Goal: Transaction & Acquisition: Download file/media

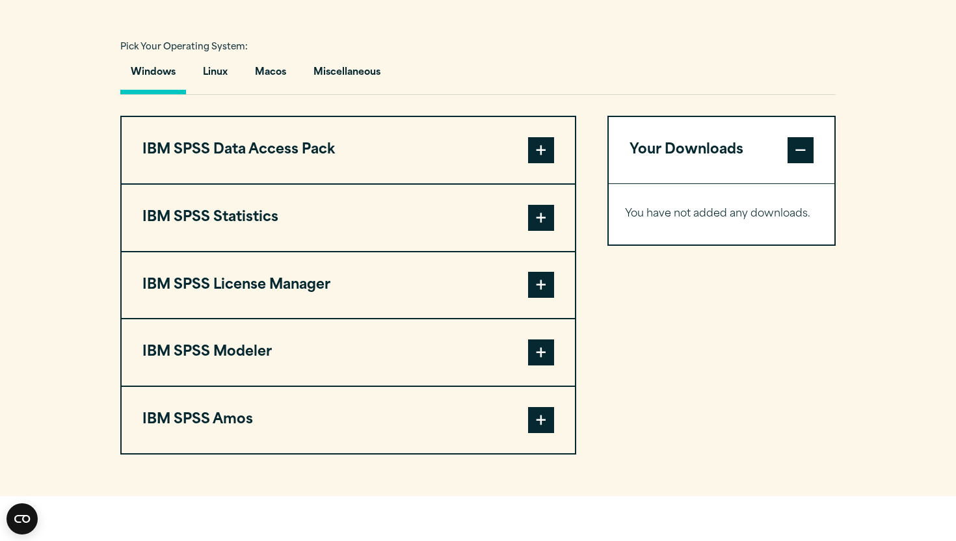
scroll to position [956, 0]
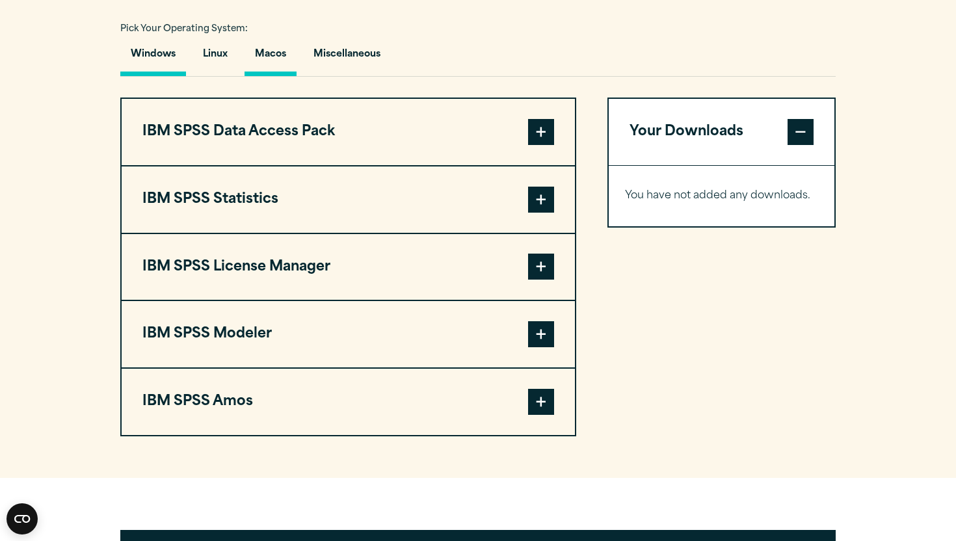
click at [287, 60] on button "Macos" at bounding box center [271, 57] width 52 height 37
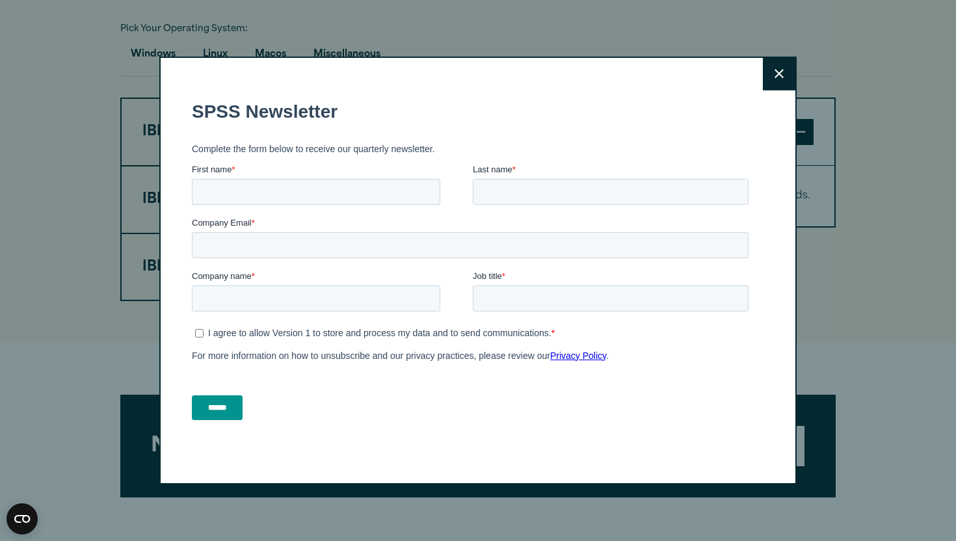
click at [766, 64] on button "Close" at bounding box center [779, 74] width 33 height 33
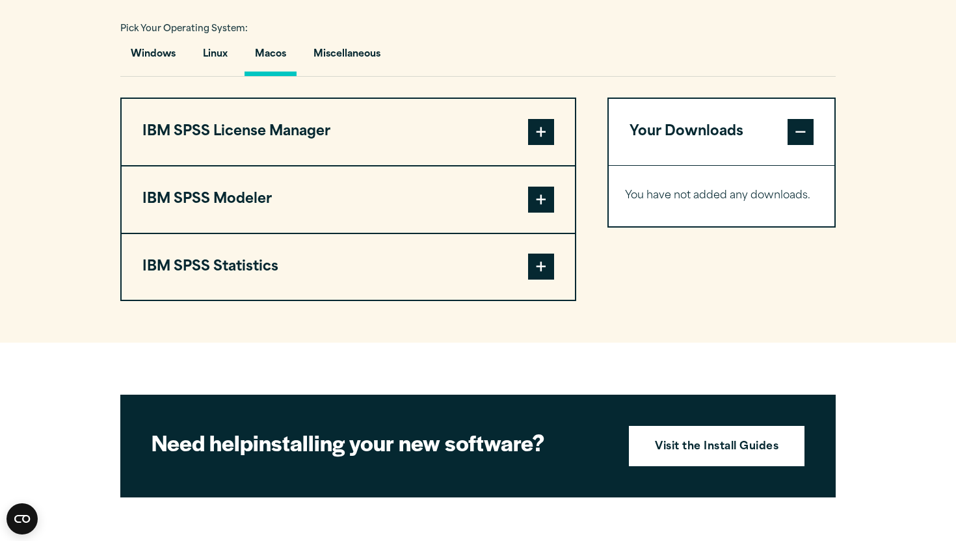
click at [530, 264] on span at bounding box center [541, 267] width 26 height 26
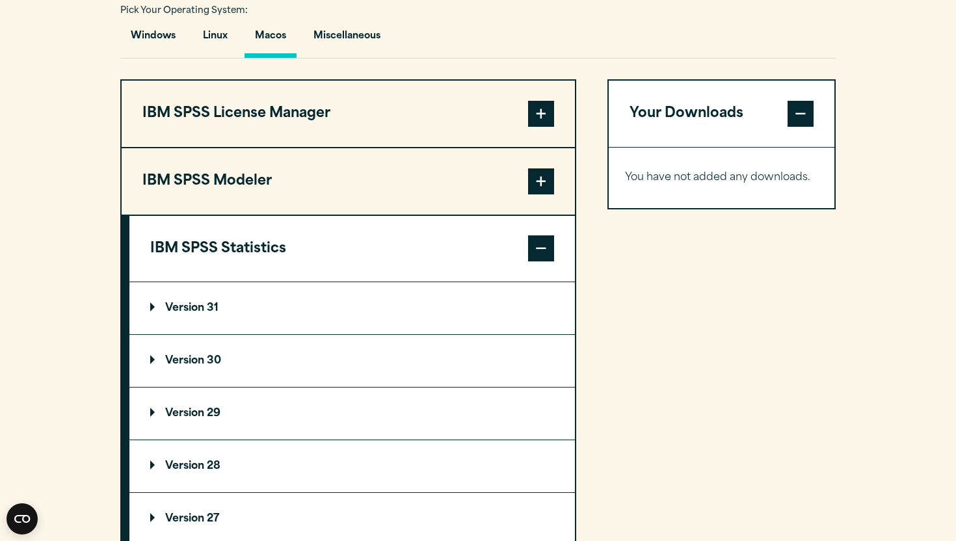
scroll to position [984, 0]
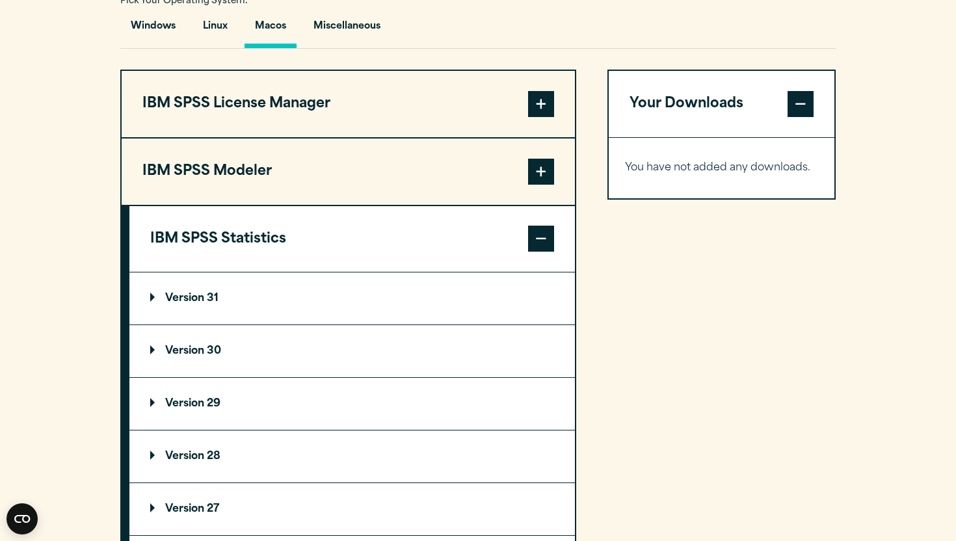
click at [210, 366] on summary "Version 30" at bounding box center [352, 351] width 446 height 52
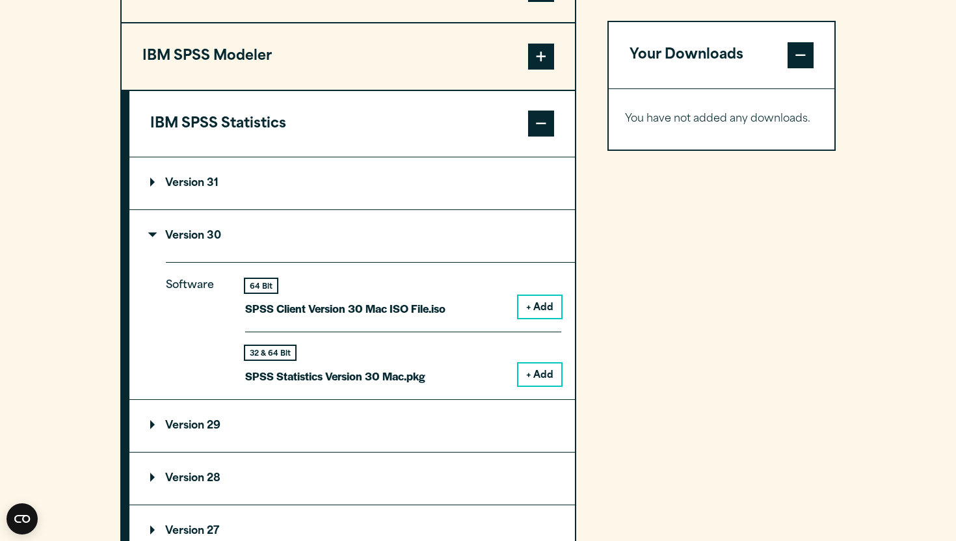
scroll to position [1100, 0]
click at [541, 385] on button "+ Add" at bounding box center [540, 374] width 43 height 22
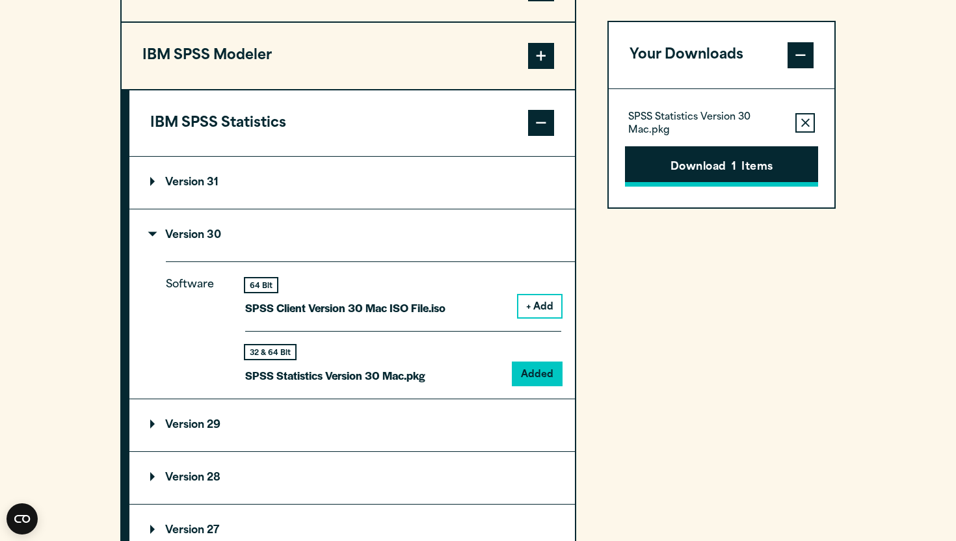
click at [722, 179] on button "Download 1 Items" at bounding box center [721, 166] width 193 height 40
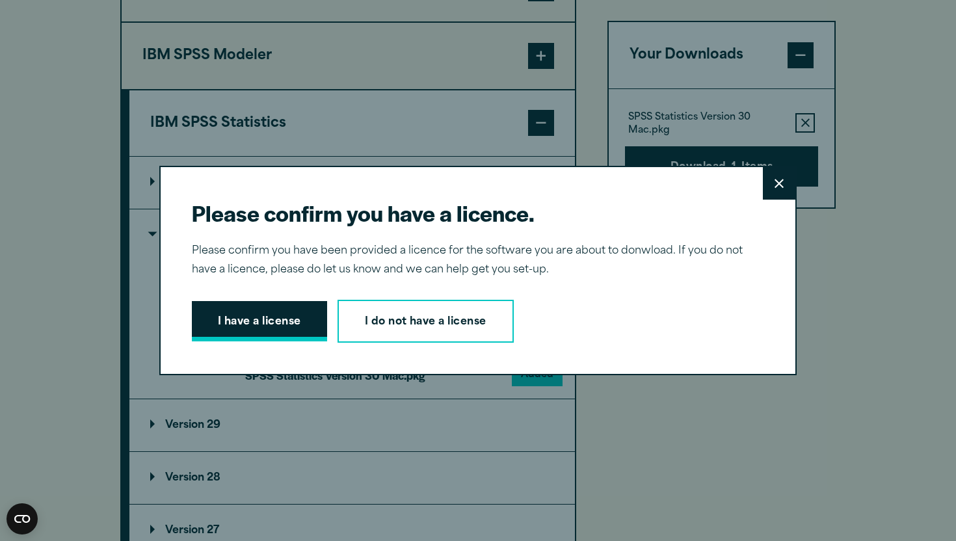
click at [297, 327] on button "I have a license" at bounding box center [259, 321] width 135 height 40
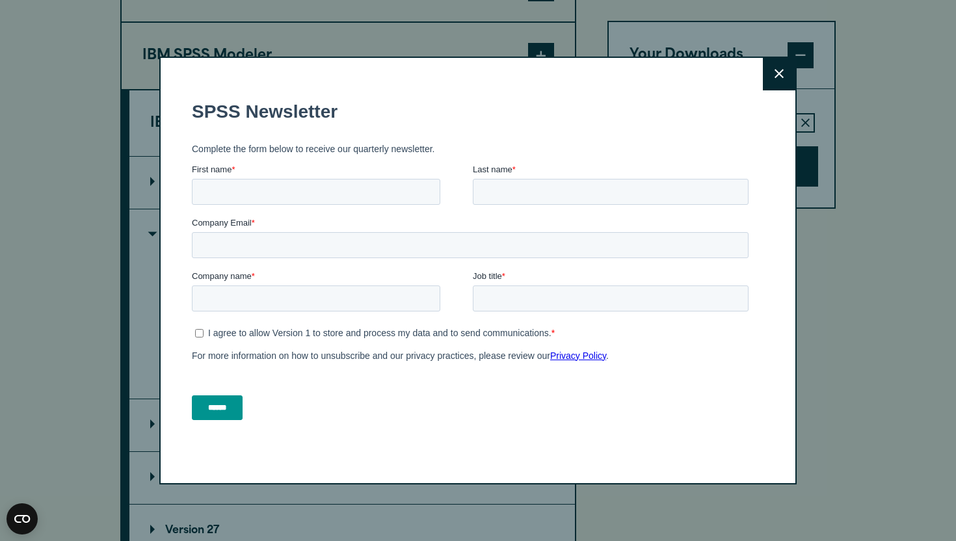
click at [789, 62] on button "Close" at bounding box center [779, 74] width 33 height 33
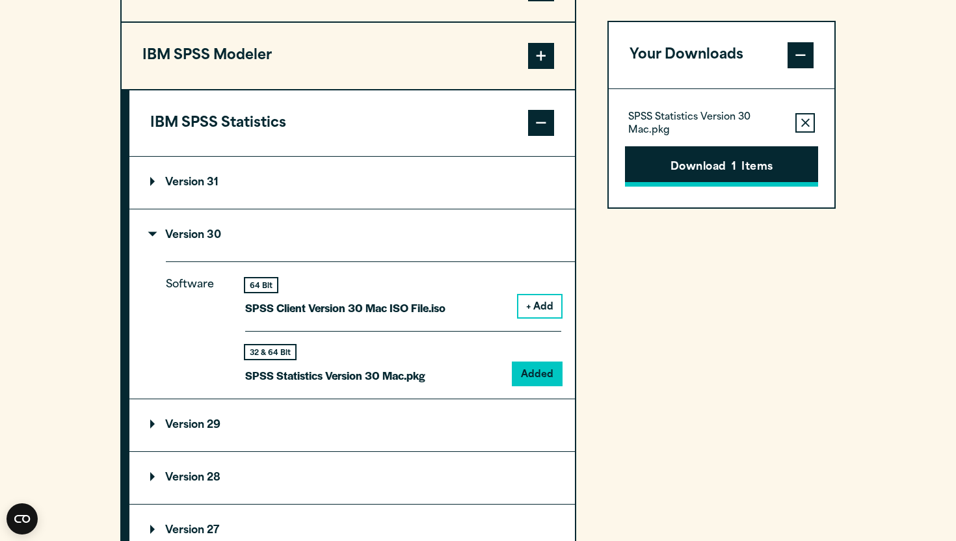
click at [728, 175] on button "Download 1 Items" at bounding box center [721, 166] width 193 height 40
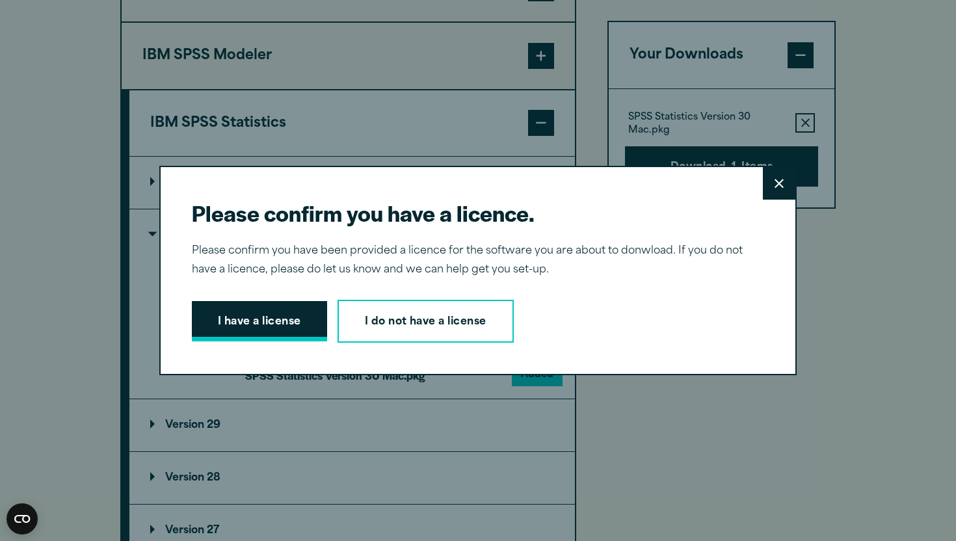
click at [278, 318] on button "I have a license" at bounding box center [259, 321] width 135 height 40
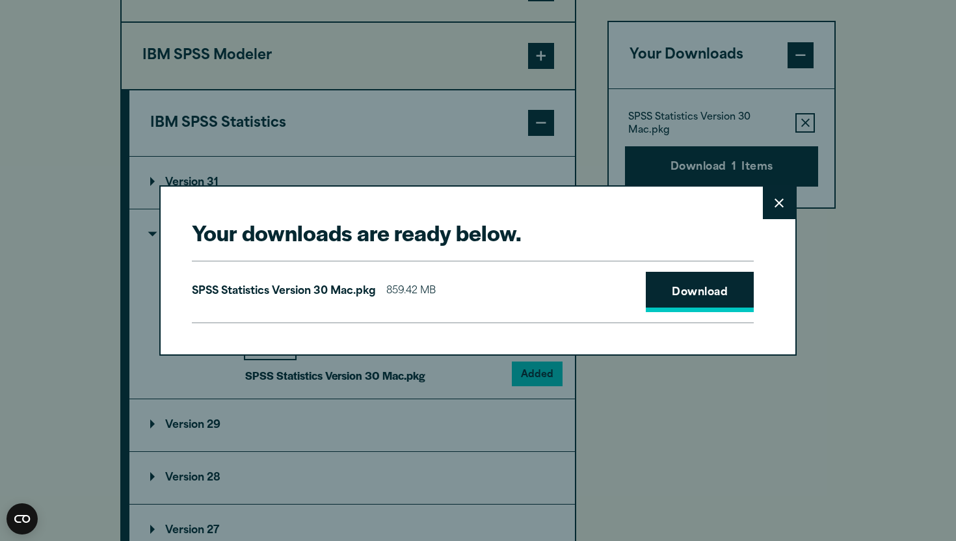
click at [685, 275] on link "Download" at bounding box center [700, 292] width 108 height 40
